Goal: Find specific page/section

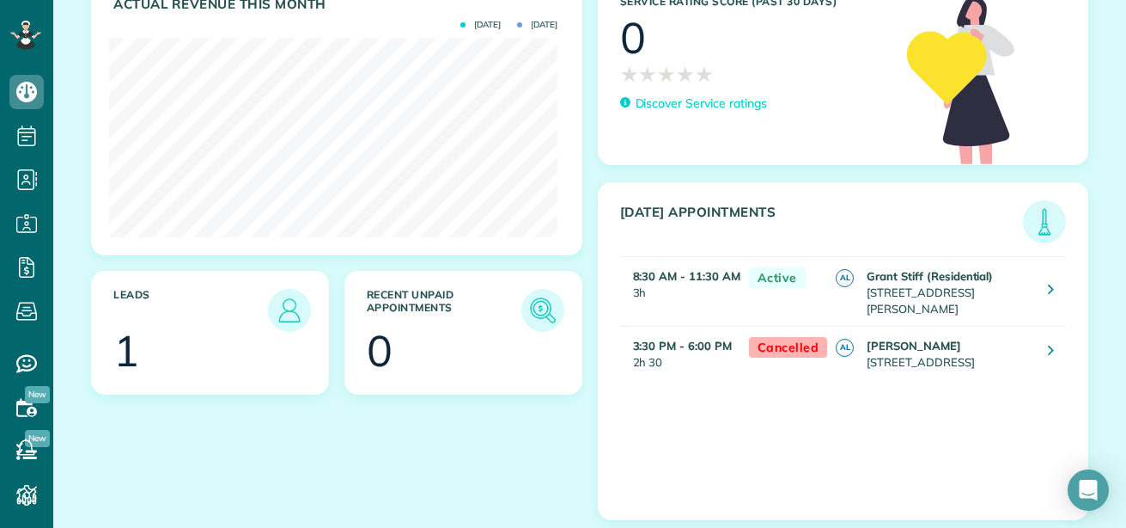
scroll to position [365, 0]
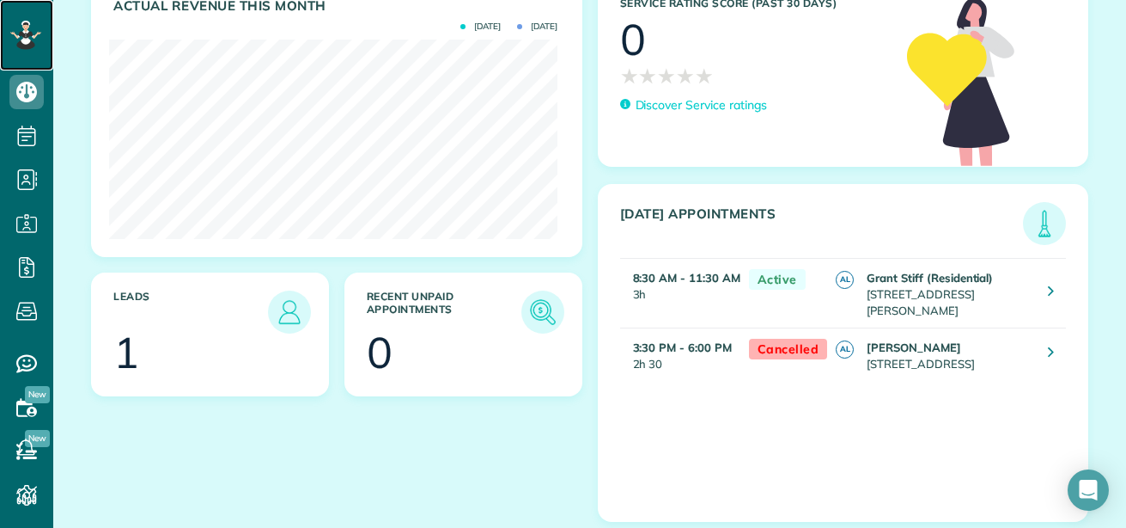
click at [29, 34] on icon at bounding box center [25, 34] width 9 height 7
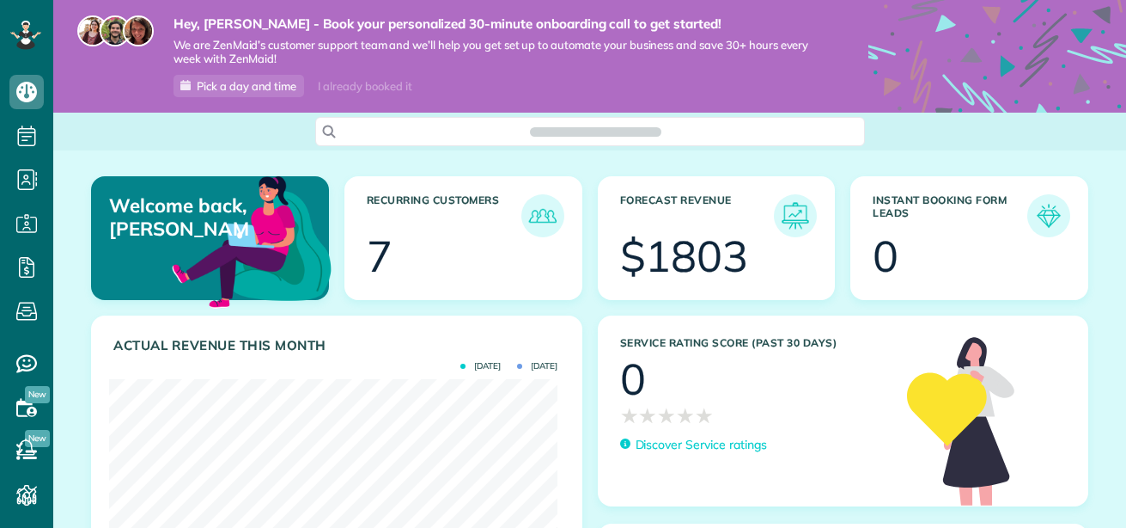
scroll to position [199, 449]
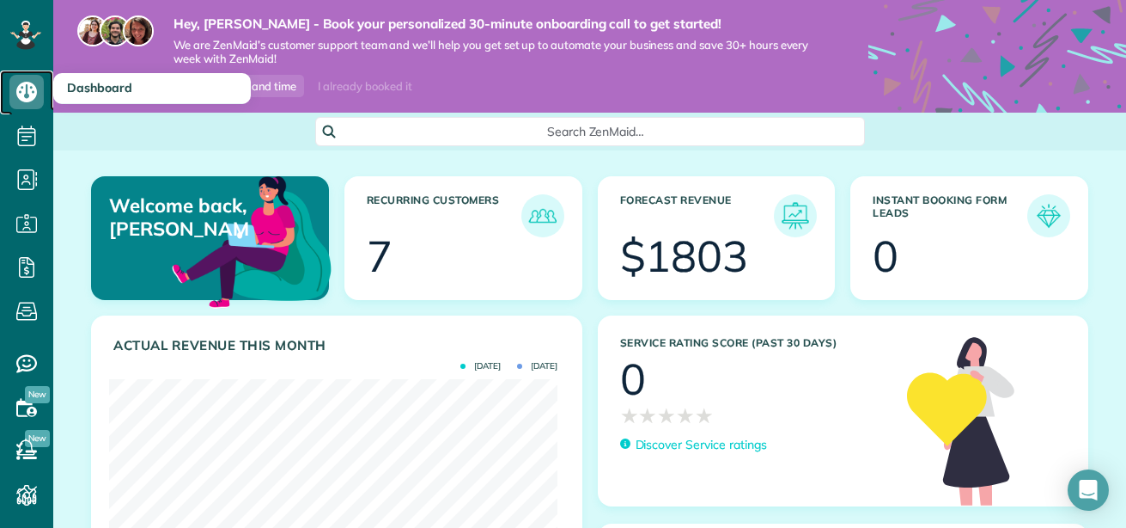
click at [30, 85] on use at bounding box center [26, 92] width 21 height 21
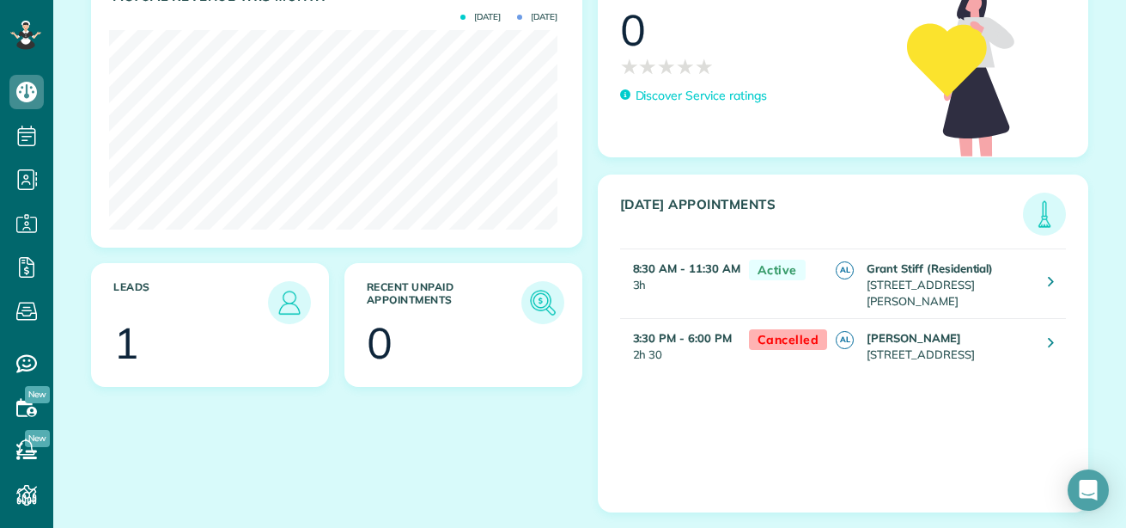
scroll to position [365, 0]
click at [32, 502] on icon at bounding box center [26, 495] width 34 height 34
